Goal: Task Accomplishment & Management: Manage account settings

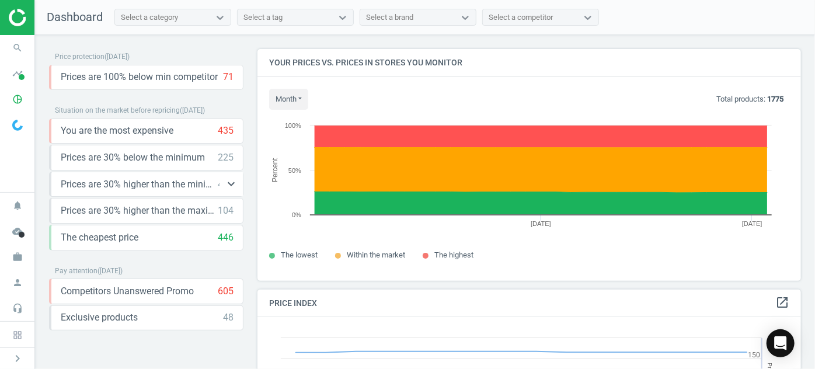
scroll to position [285, 552]
click at [16, 254] on icon "work" at bounding box center [17, 257] width 22 height 22
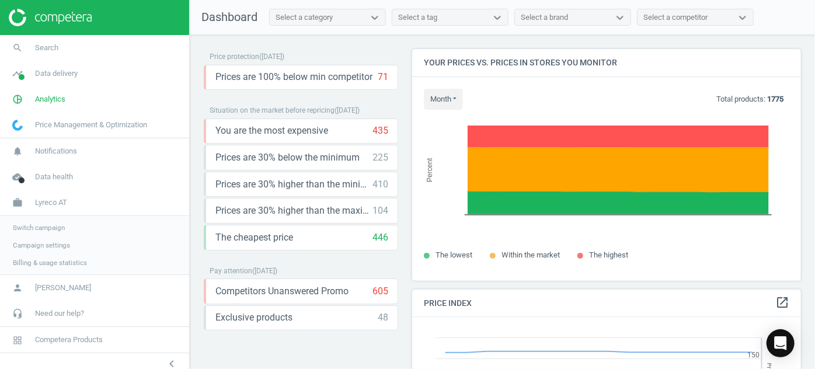
scroll to position [6, 6]
click at [53, 230] on span "Switch campaign" at bounding box center [39, 227] width 52 height 9
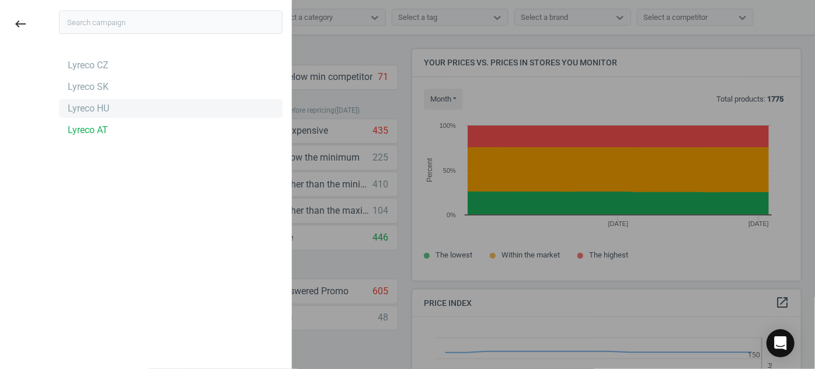
click at [103, 109] on div "Lyreco HU" at bounding box center [88, 108] width 41 height 13
